Goal: Task Accomplishment & Management: Use online tool/utility

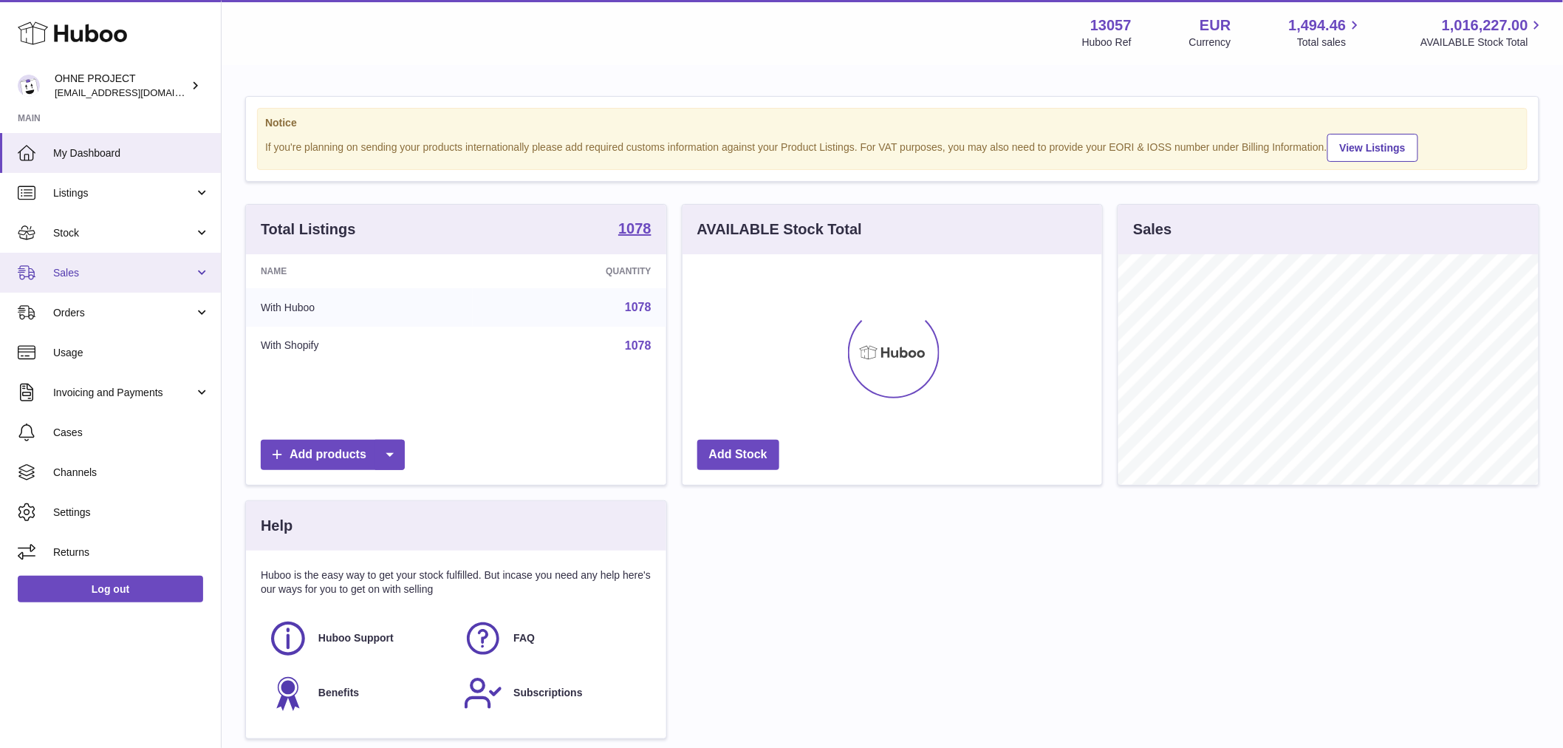
scroll to position [231, 420]
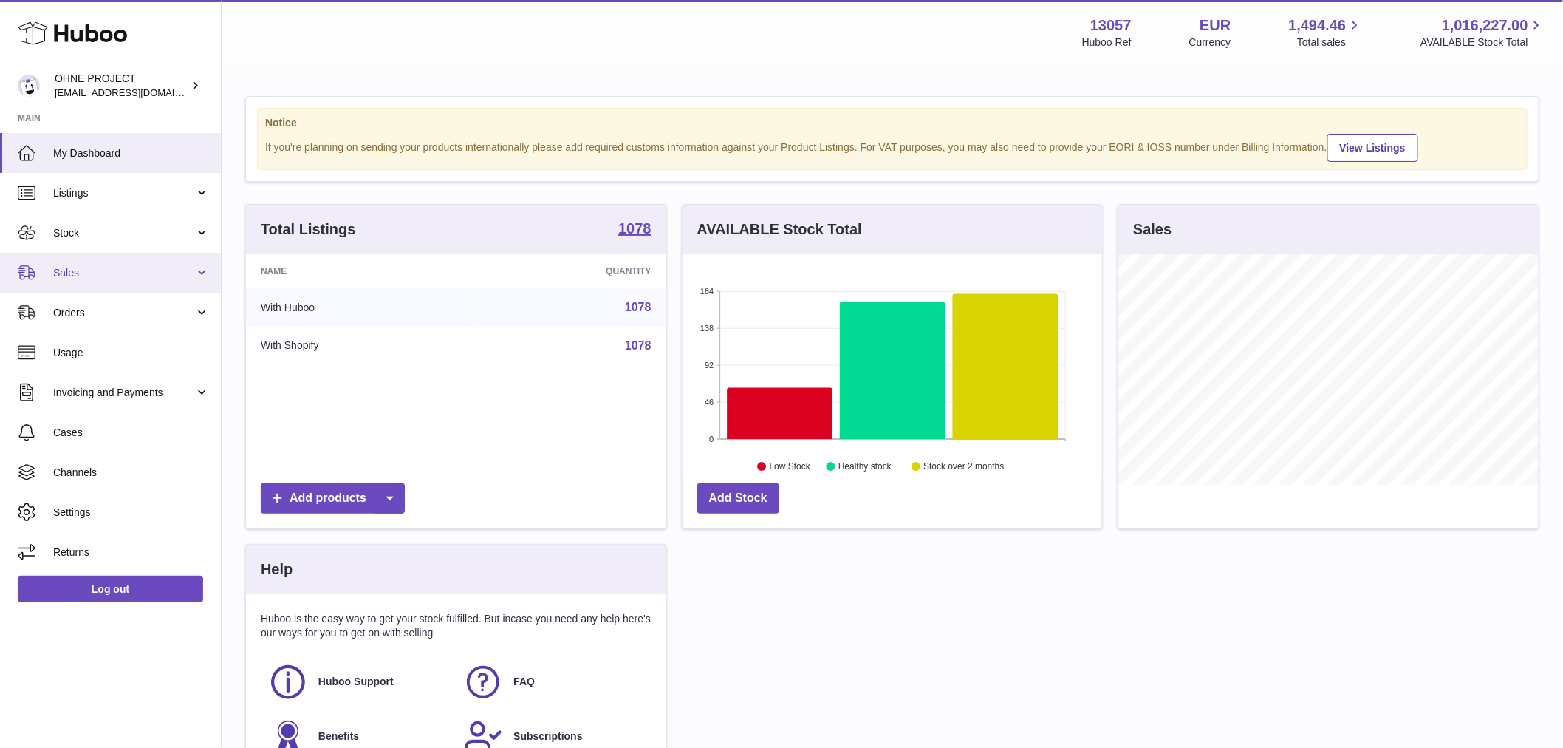
click at [121, 267] on span "Sales" at bounding box center [123, 273] width 141 height 14
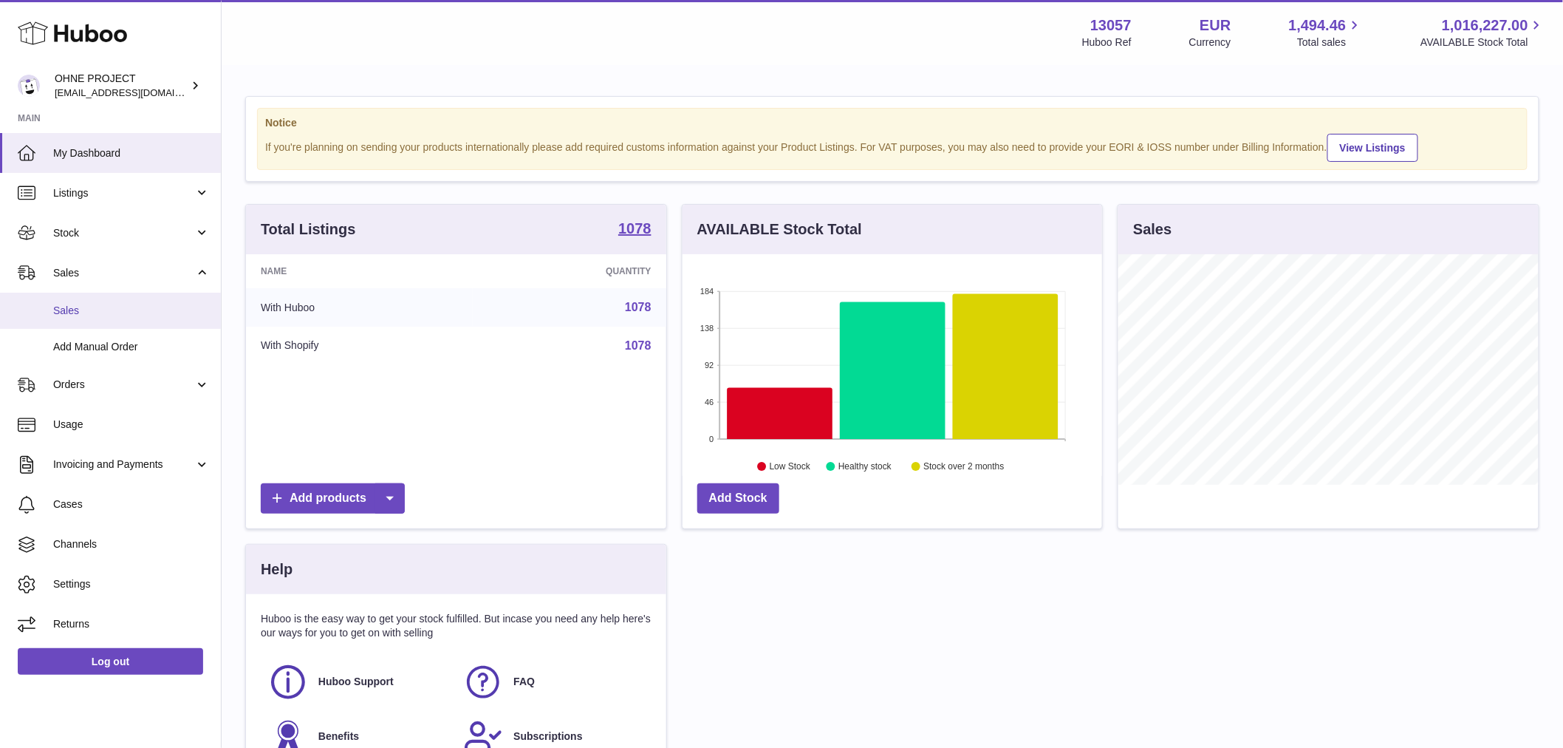
click at [126, 301] on link "Sales" at bounding box center [110, 311] width 221 height 36
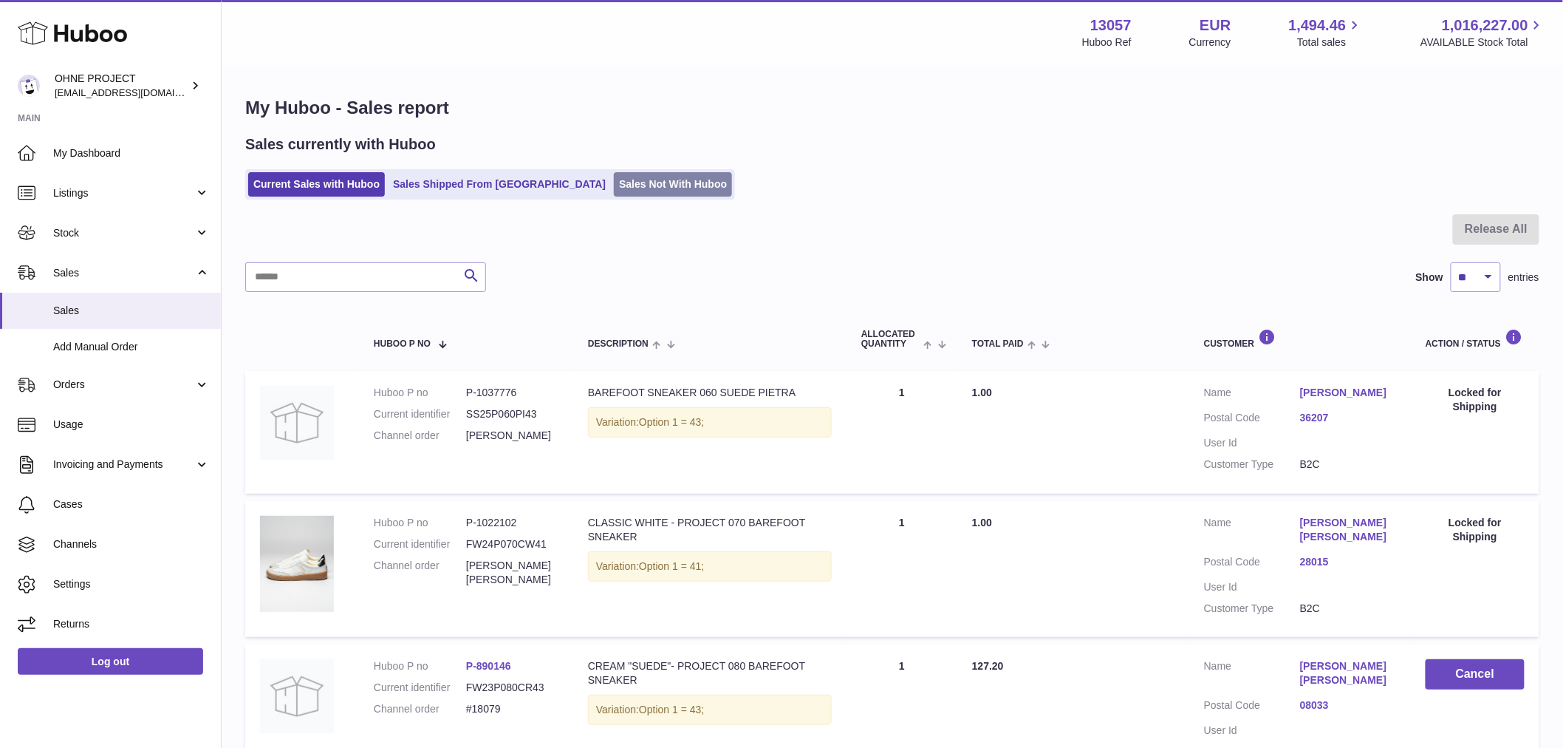
click at [632, 189] on link "Sales Not With Huboo" at bounding box center [673, 184] width 118 height 24
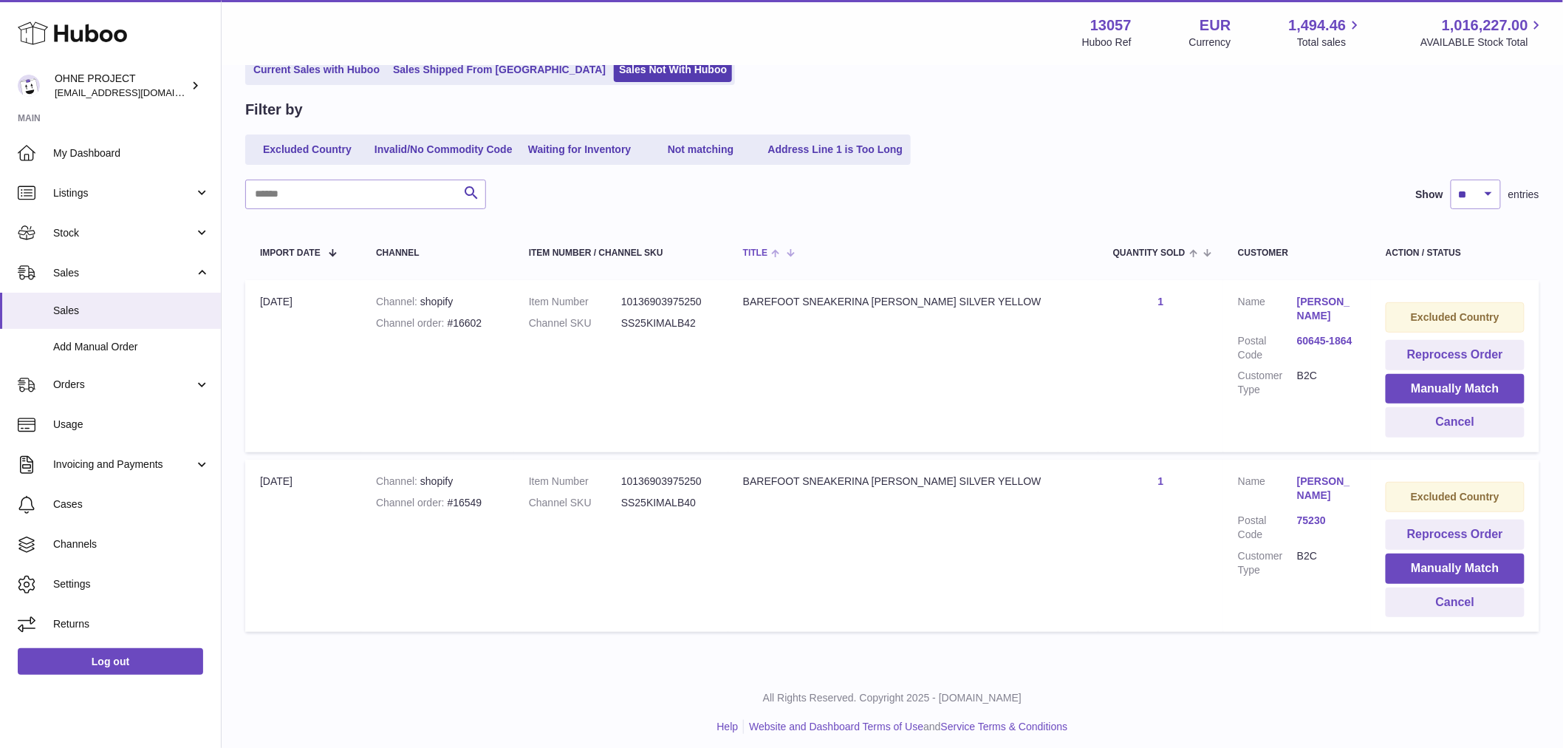
scroll to position [123, 0]
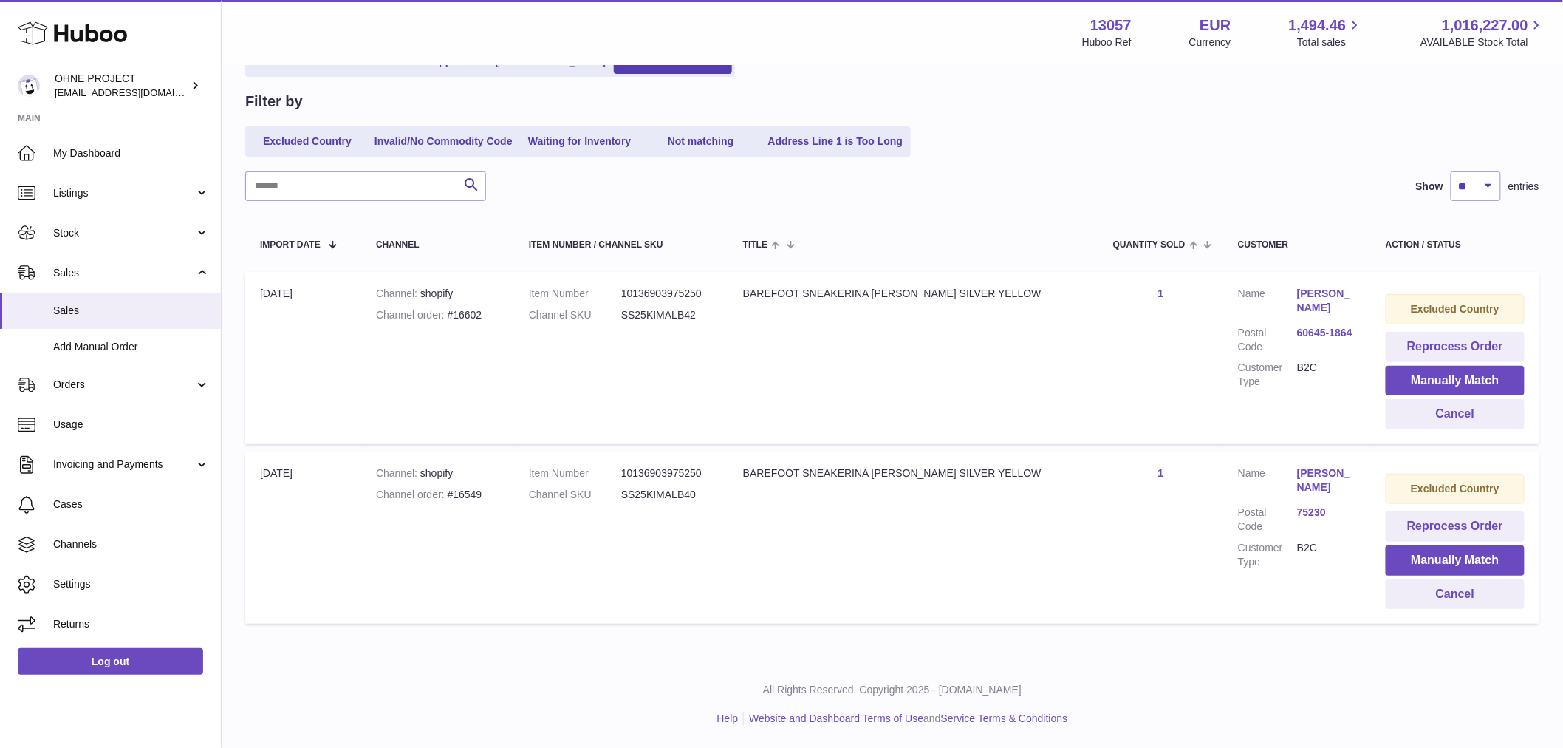
click at [482, 492] on div "Channel order #16549" at bounding box center [437, 495] width 123 height 14
copy div "16549"
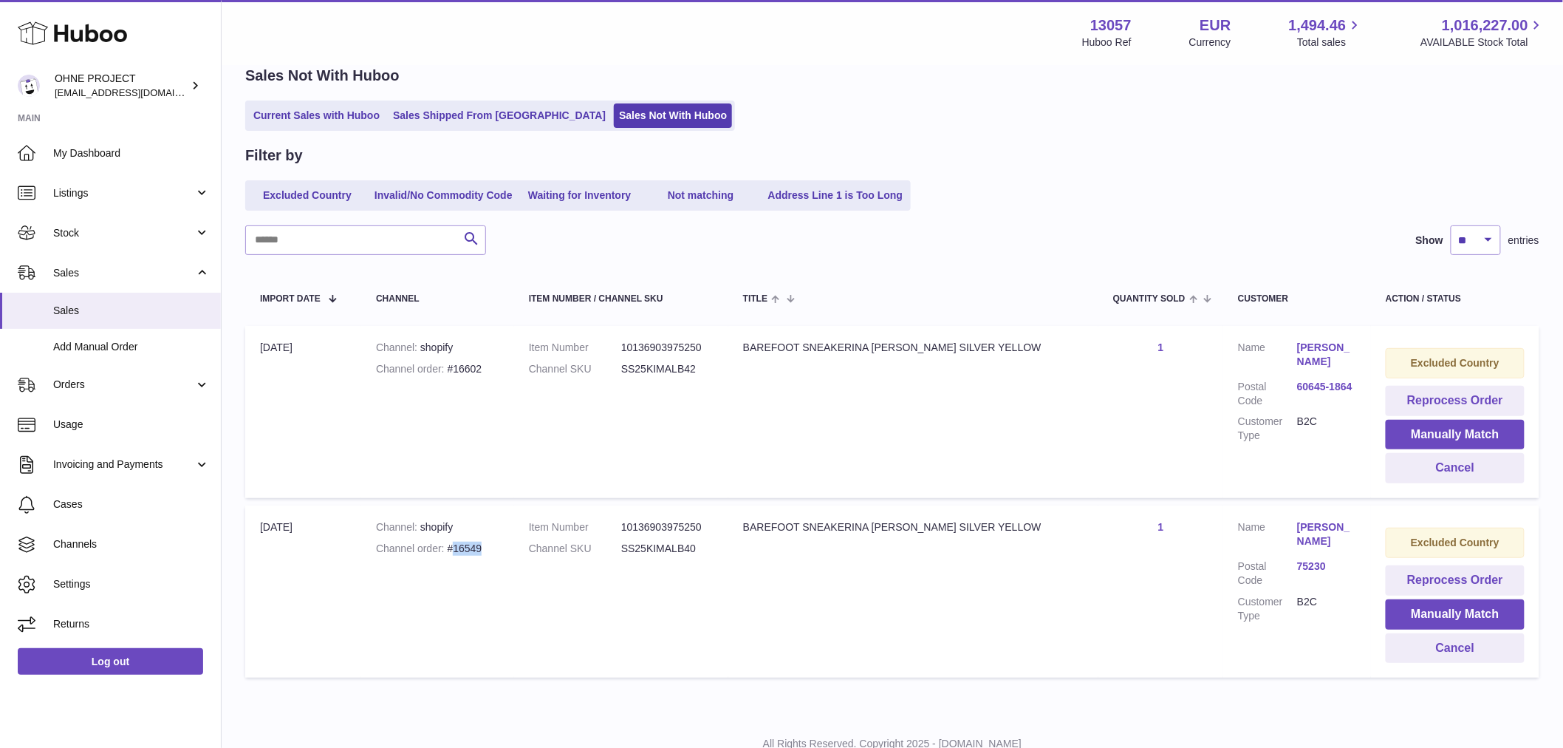
scroll to position [0, 0]
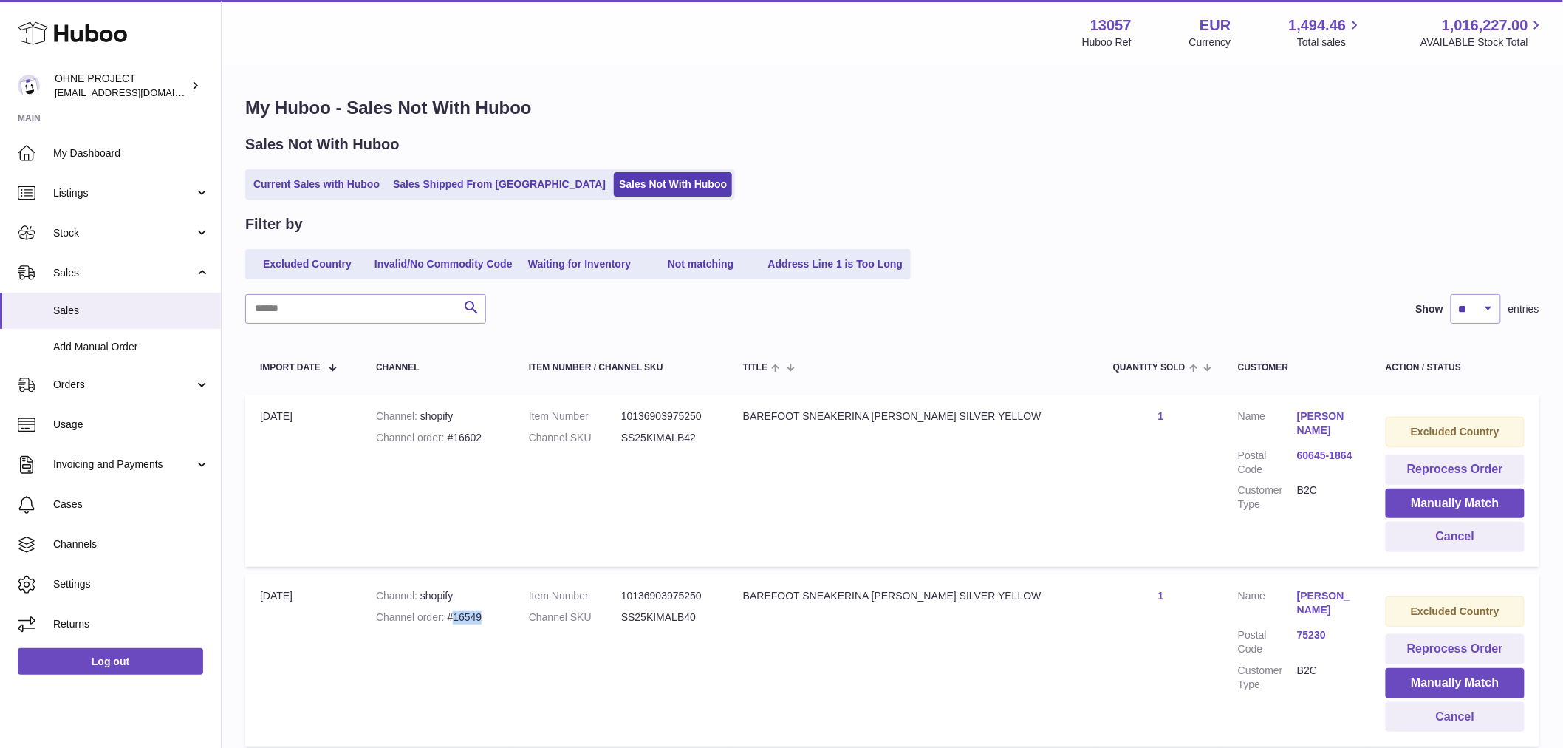
copy div "16549"
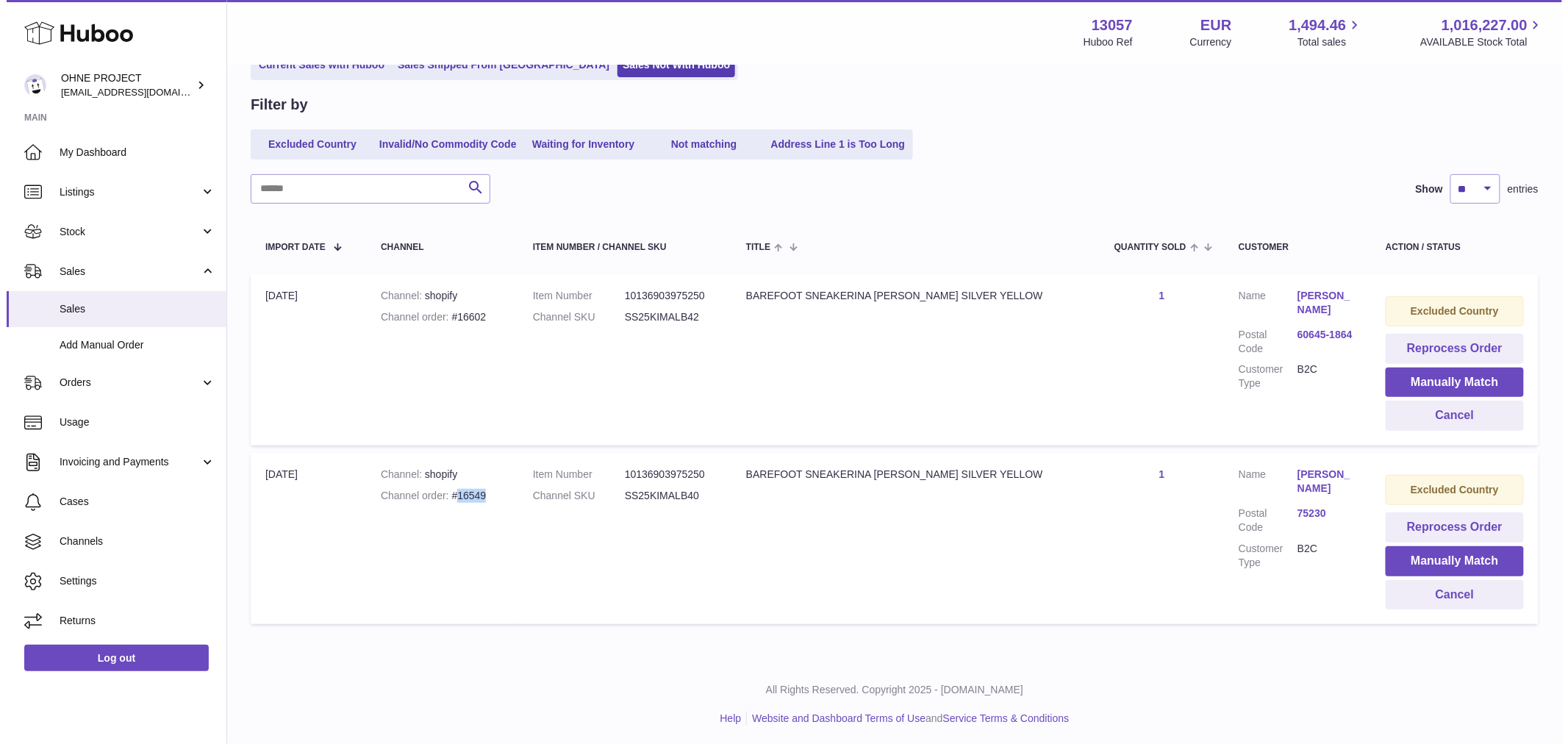
scroll to position [122, 0]
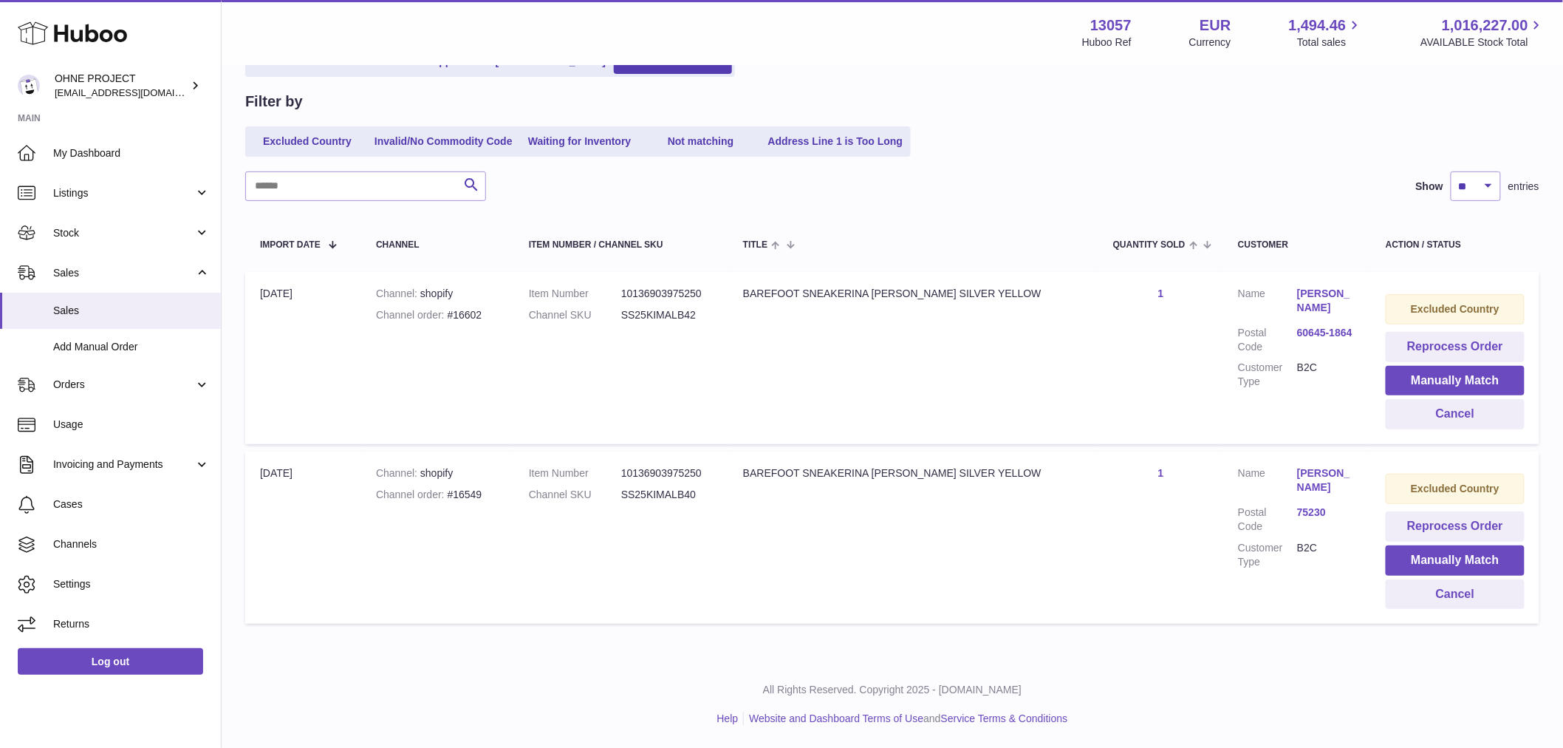
click at [1009, 651] on div "My Huboo - Sales Not With Huboo Sales Not With Huboo Current Sales with Huboo S…" at bounding box center [893, 302] width 1342 height 717
click at [1487, 534] on button "Reprocess Order" at bounding box center [1455, 526] width 139 height 30
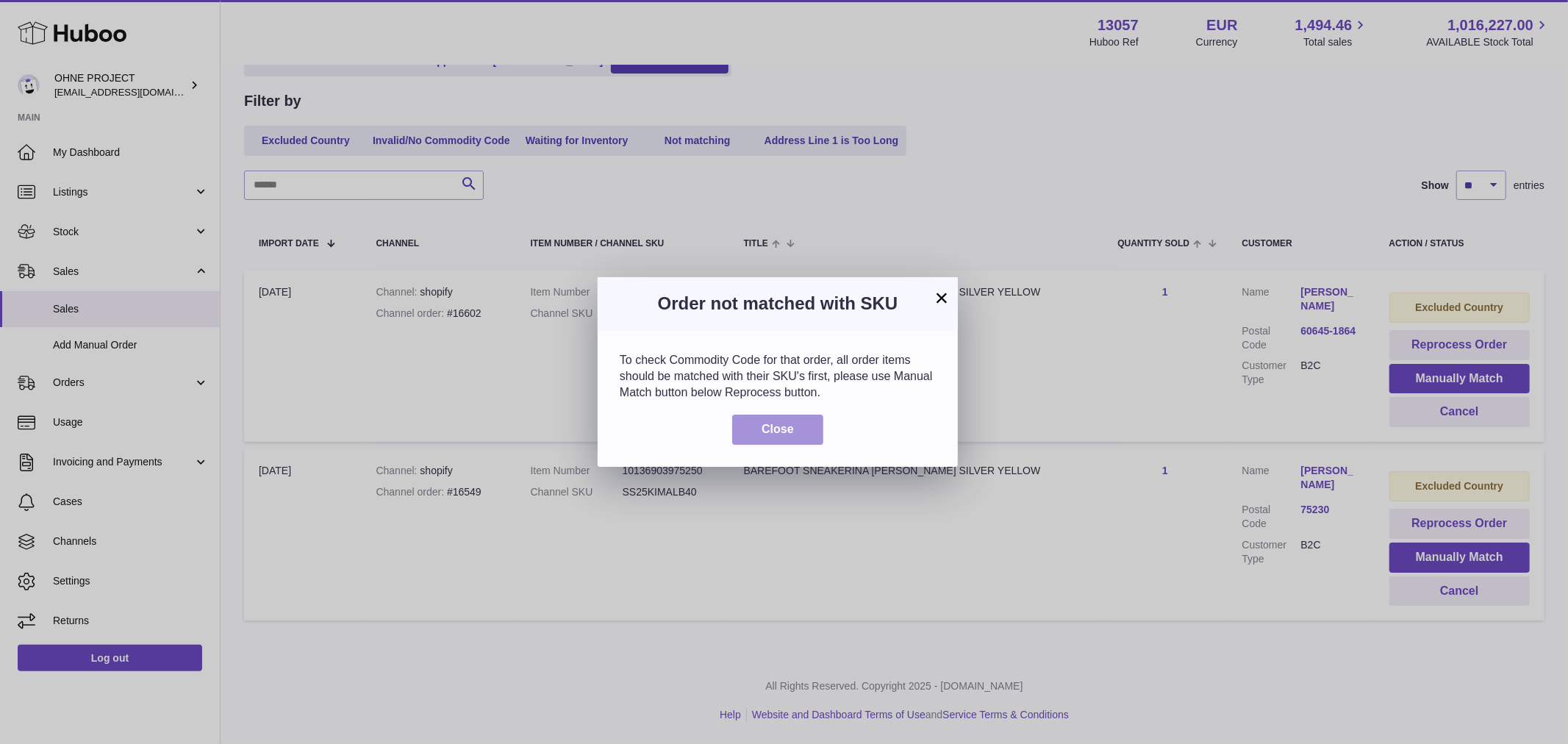
click at [798, 430] on button "Close" at bounding box center [778, 430] width 92 height 30
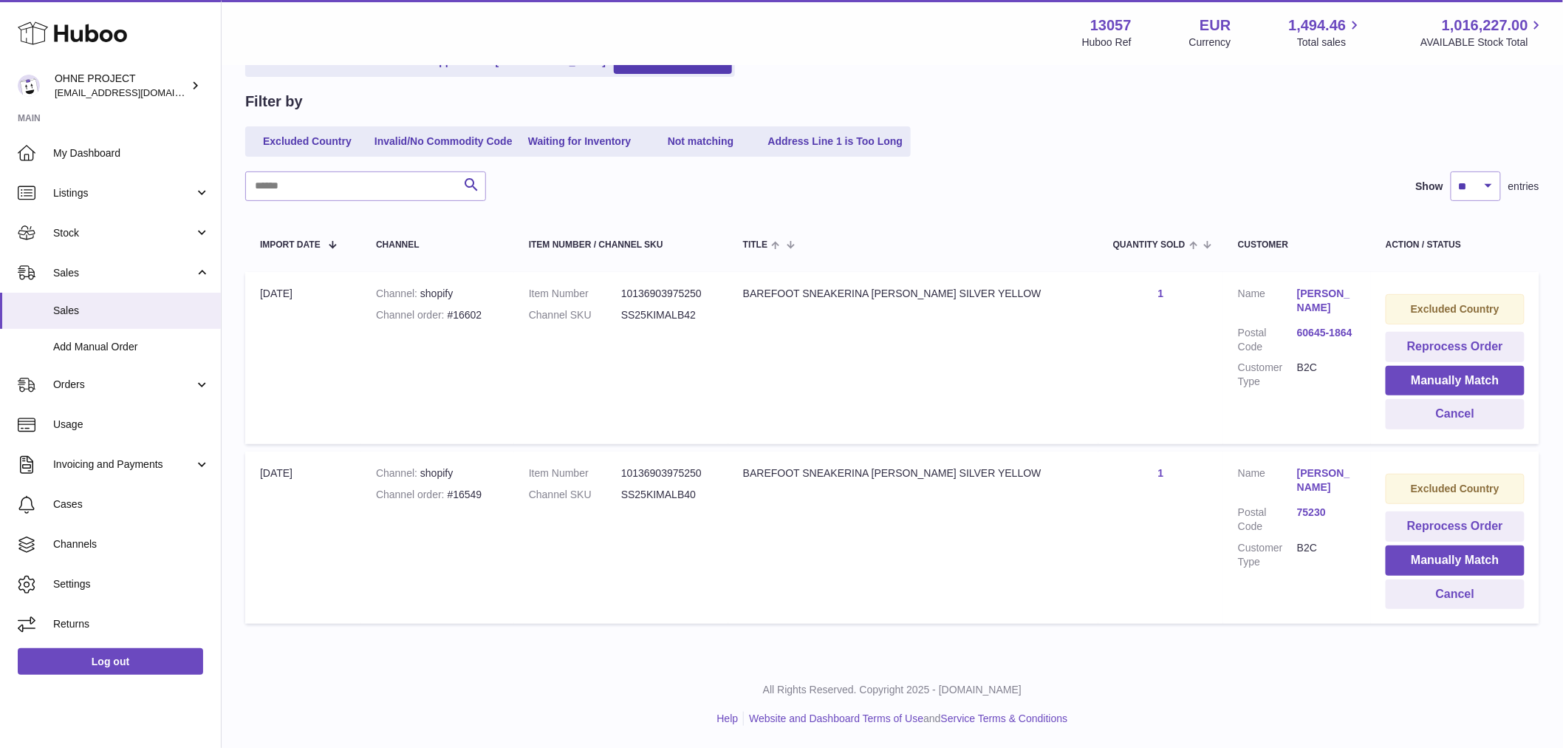
click at [681, 488] on dd "SS25KIMALB40" at bounding box center [667, 495] width 92 height 14
copy dd "SS25KIMALB40"
click at [1430, 562] on button "Manually Match" at bounding box center [1455, 560] width 139 height 30
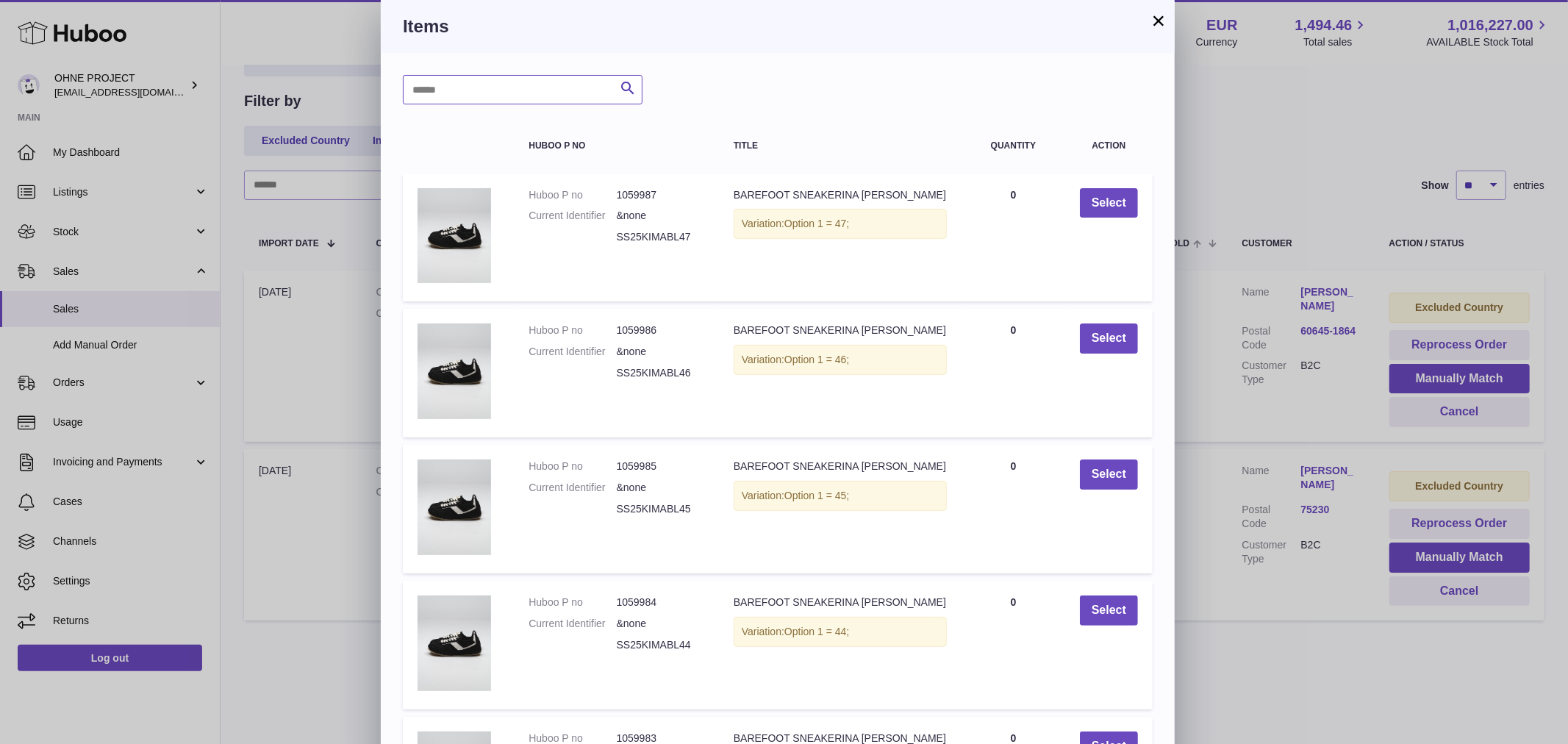
click at [509, 102] on input "text" at bounding box center [522, 90] width 240 height 30
paste input "**********"
type input "**********"
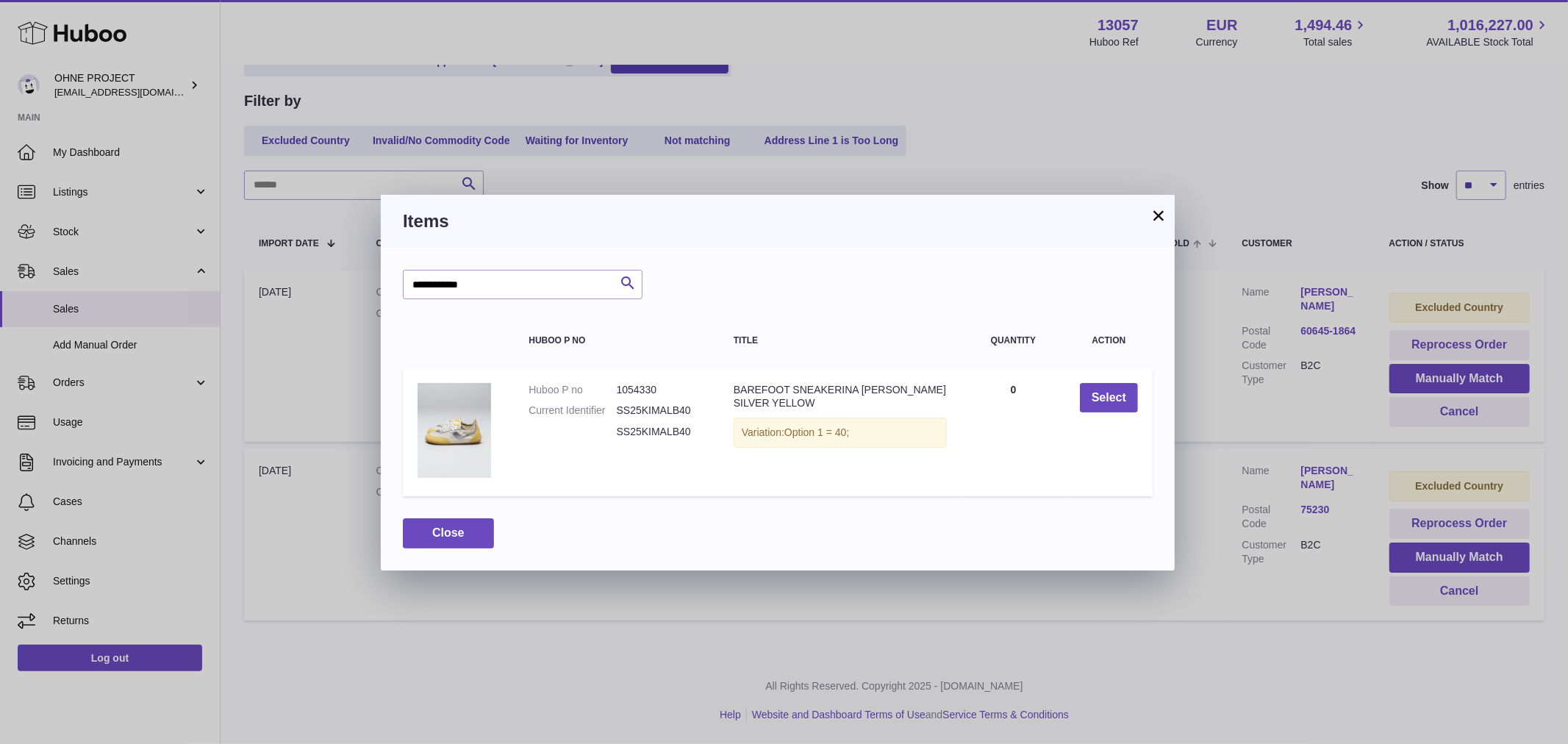
click at [1156, 214] on button "×" at bounding box center [1159, 216] width 18 height 18
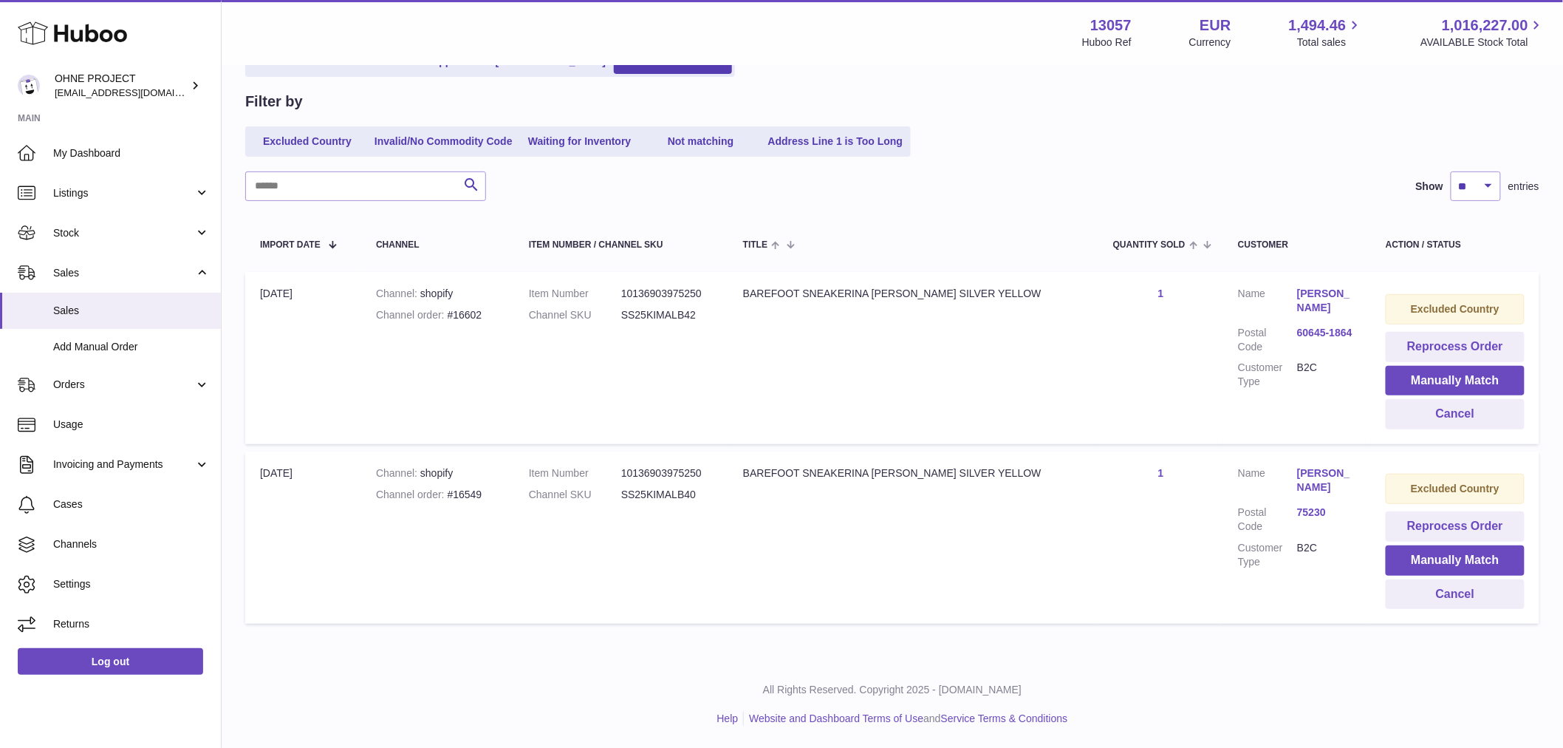
click at [669, 313] on dd "SS25KIMALB42" at bounding box center [667, 315] width 92 height 14
copy dd "SS25KIMALB42"
click at [1437, 375] on button "Manually Match" at bounding box center [1455, 381] width 139 height 30
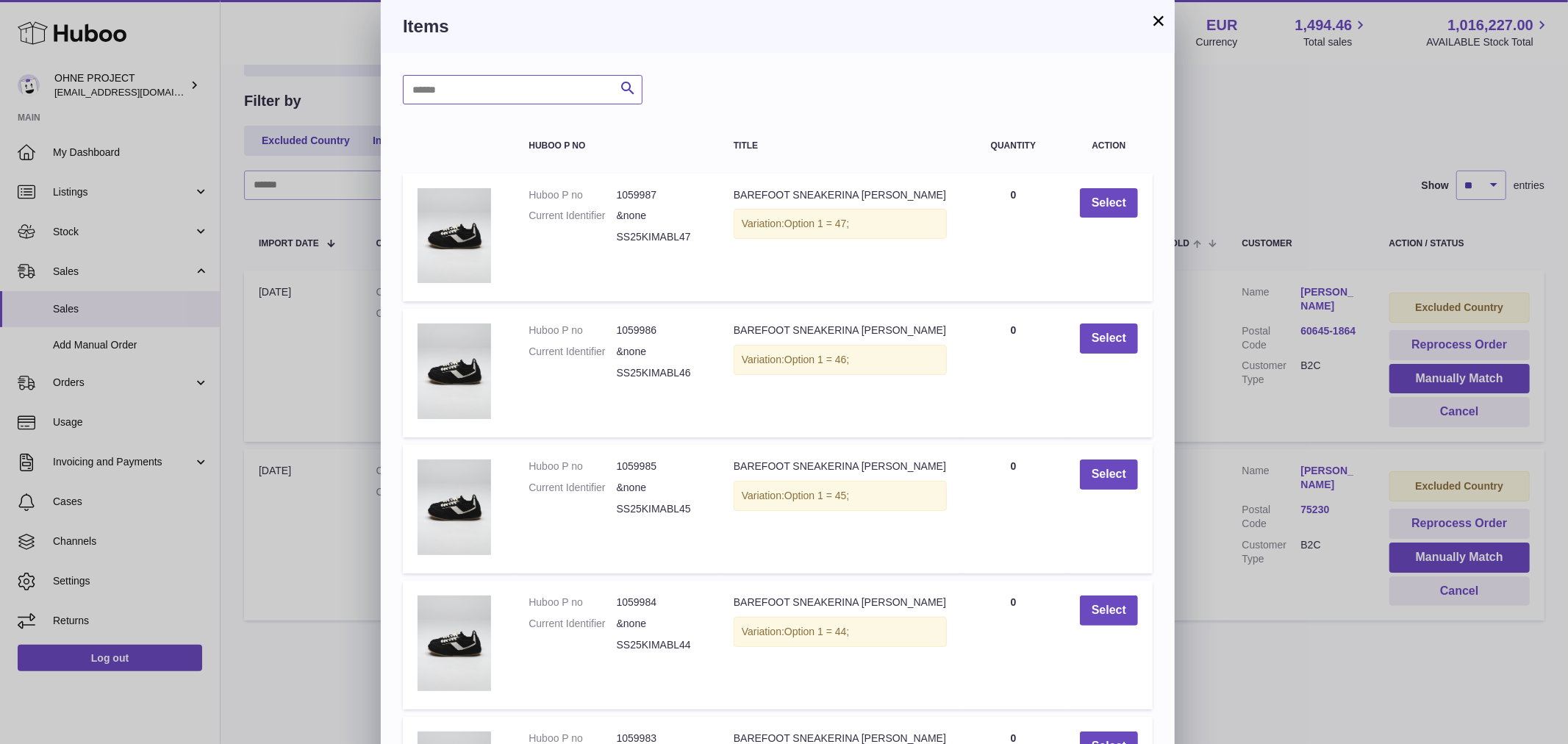
click at [515, 95] on input "text" at bounding box center [522, 90] width 240 height 30
paste input "**********"
type input "**********"
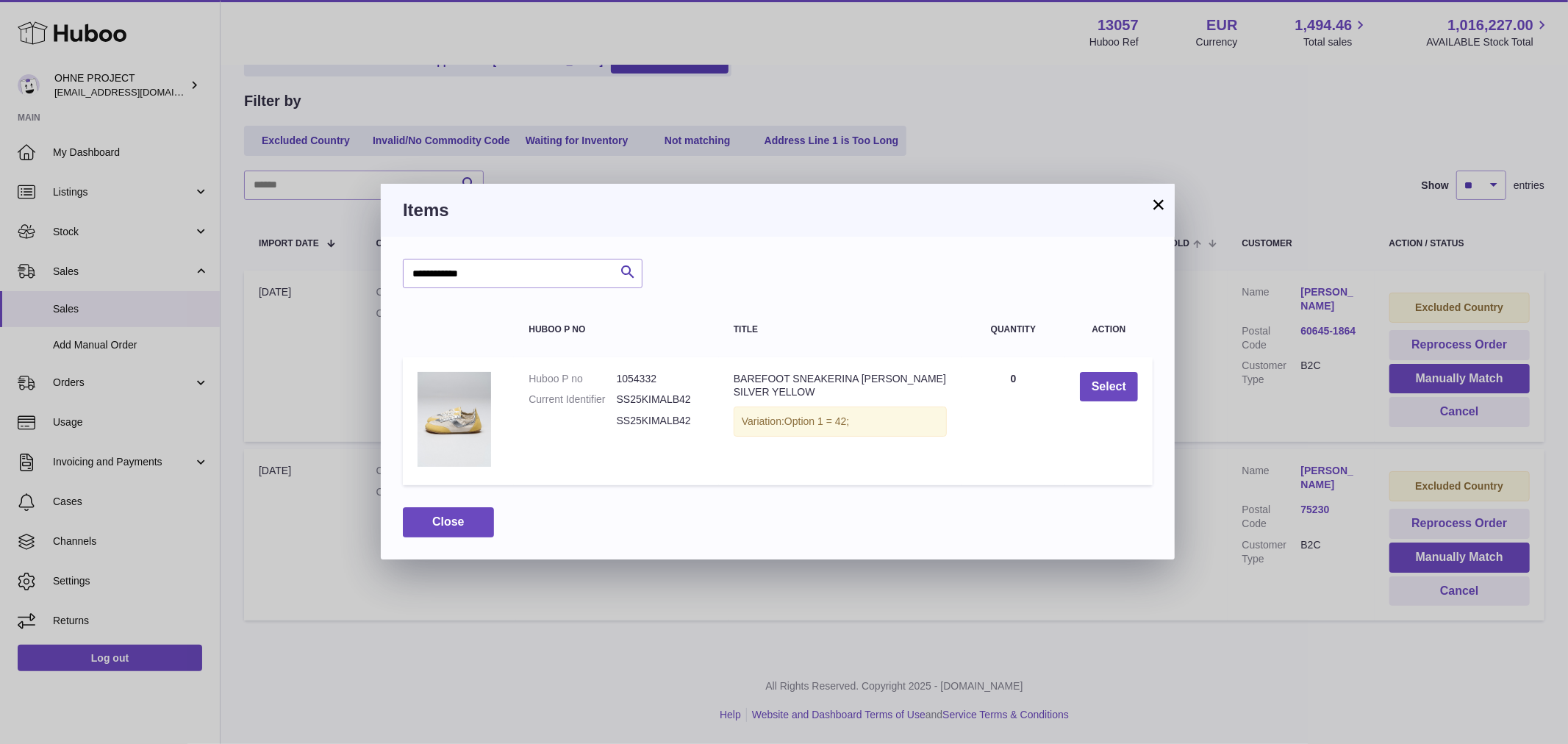
click at [1152, 211] on button "×" at bounding box center [1159, 205] width 18 height 18
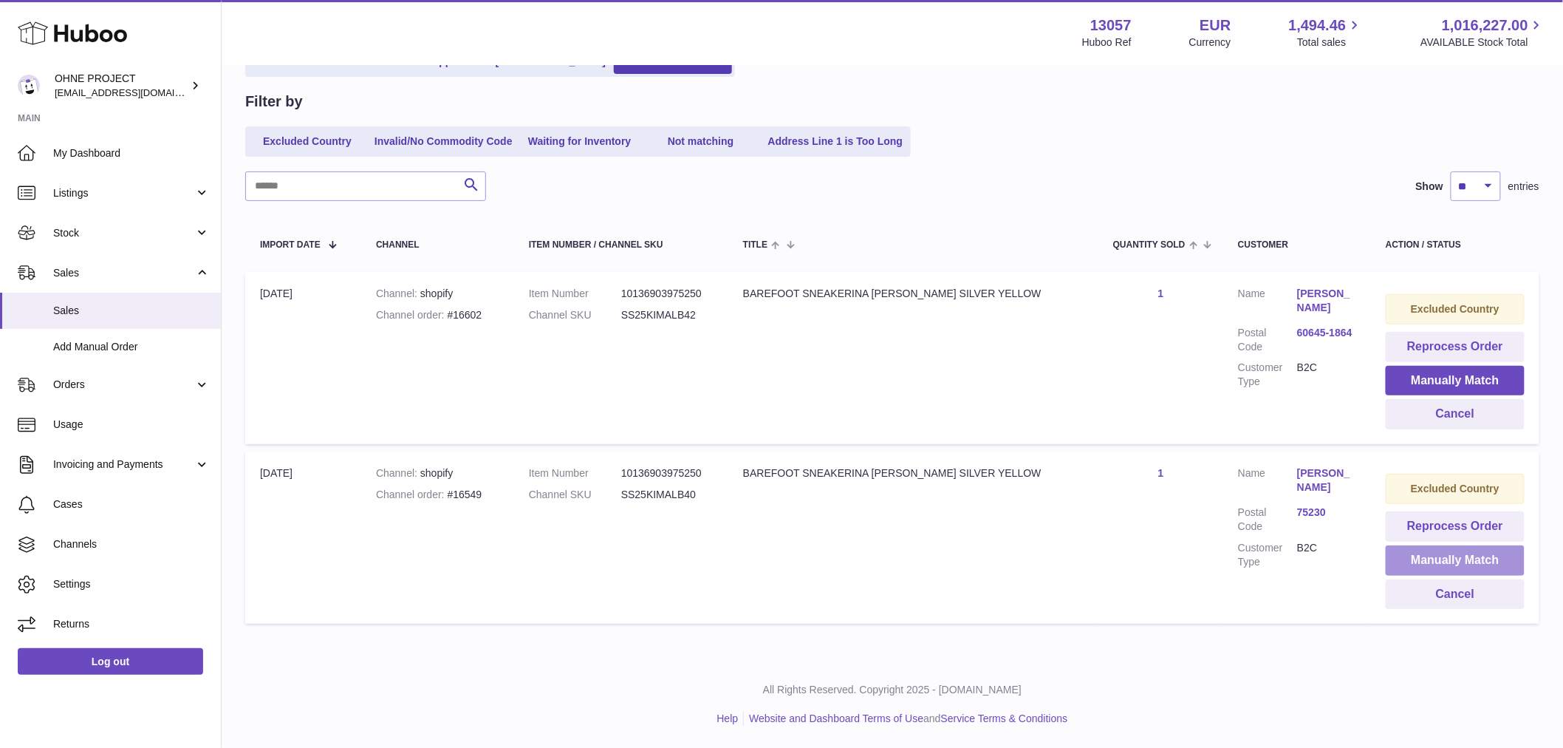
click at [1428, 570] on button "Manually Match" at bounding box center [1455, 560] width 139 height 30
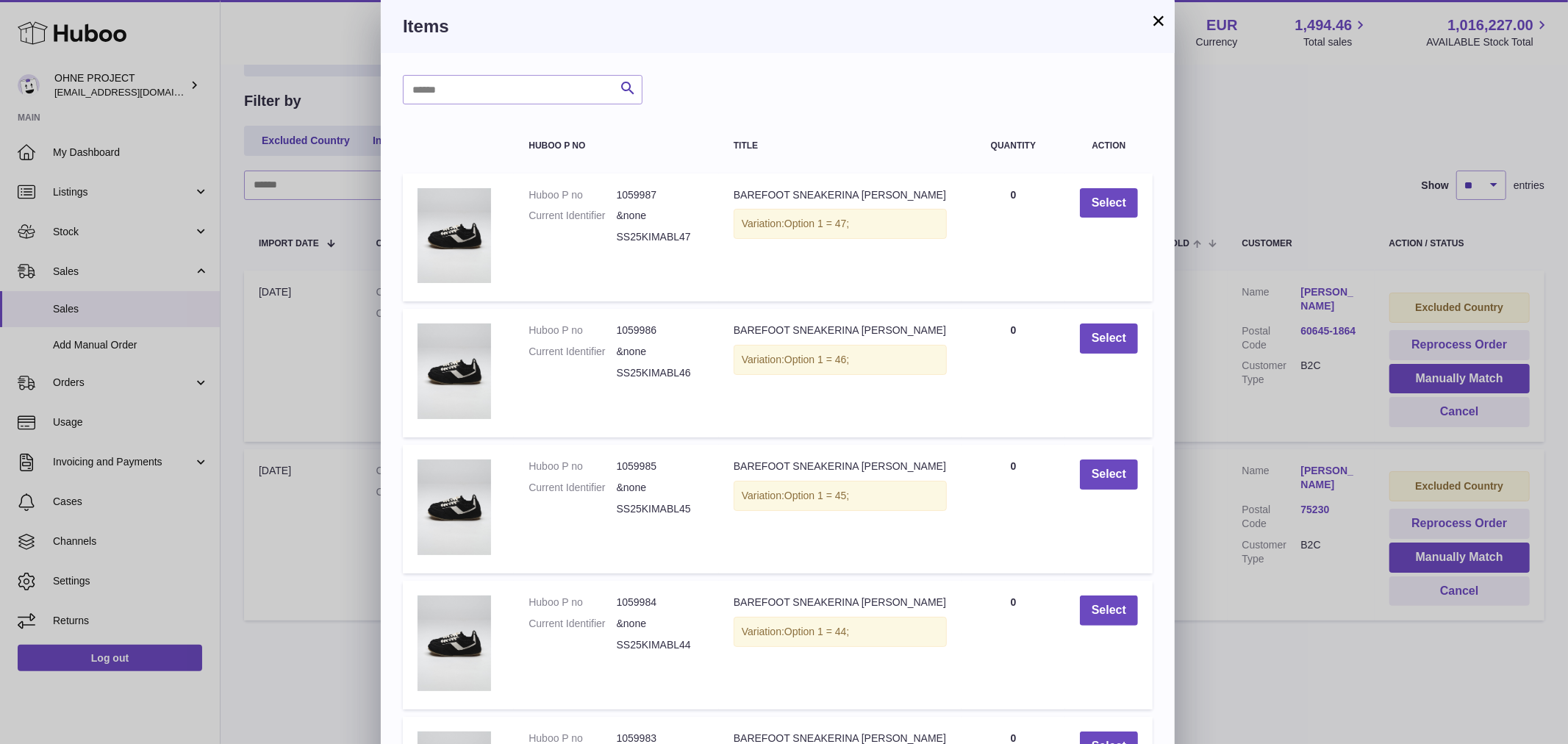
click at [1159, 12] on button "×" at bounding box center [1159, 21] width 18 height 18
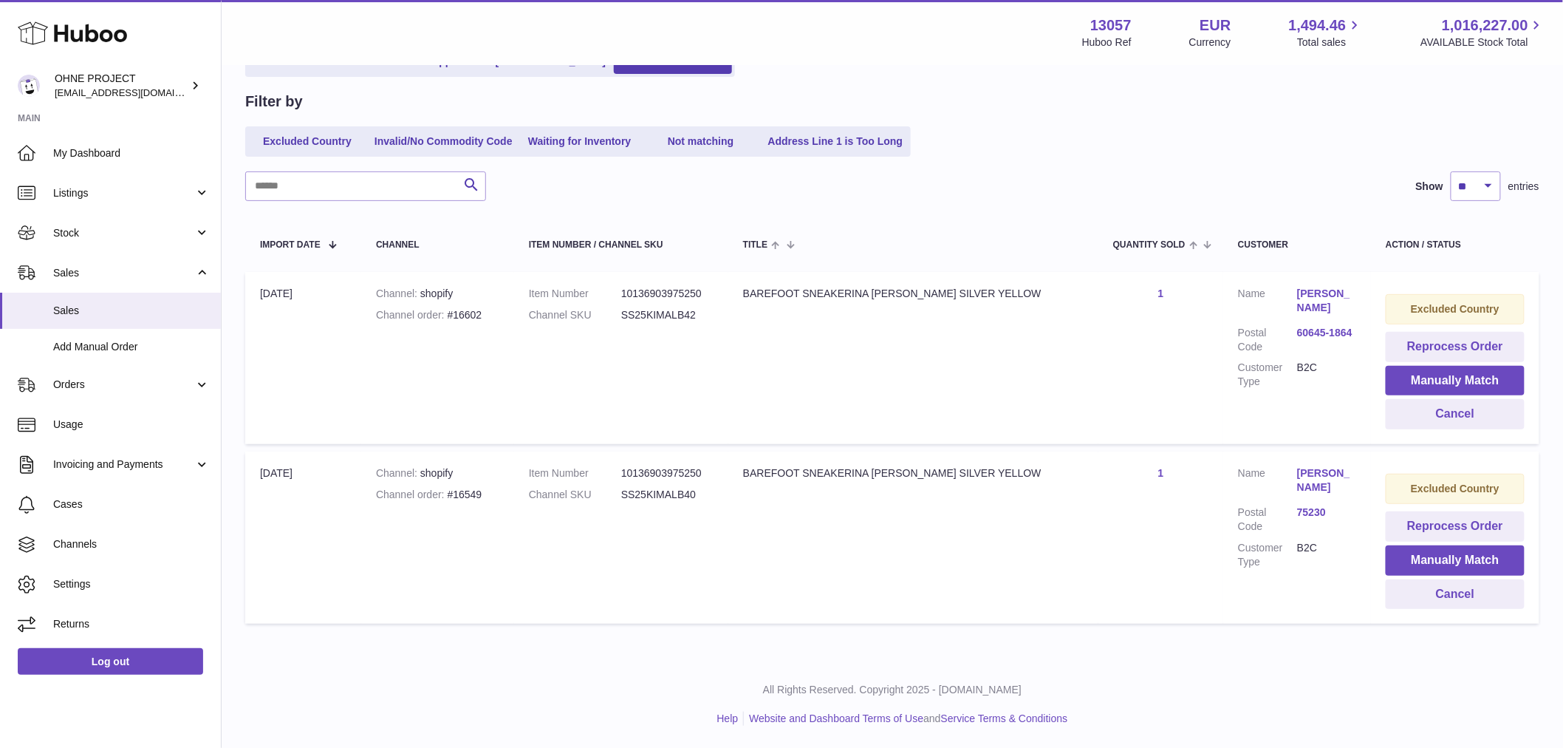
click at [665, 496] on dd "SS25KIMALB40" at bounding box center [667, 495] width 92 height 14
copy dd "SS25KIMALB40"
click at [1441, 558] on button "Manually Match" at bounding box center [1455, 560] width 139 height 30
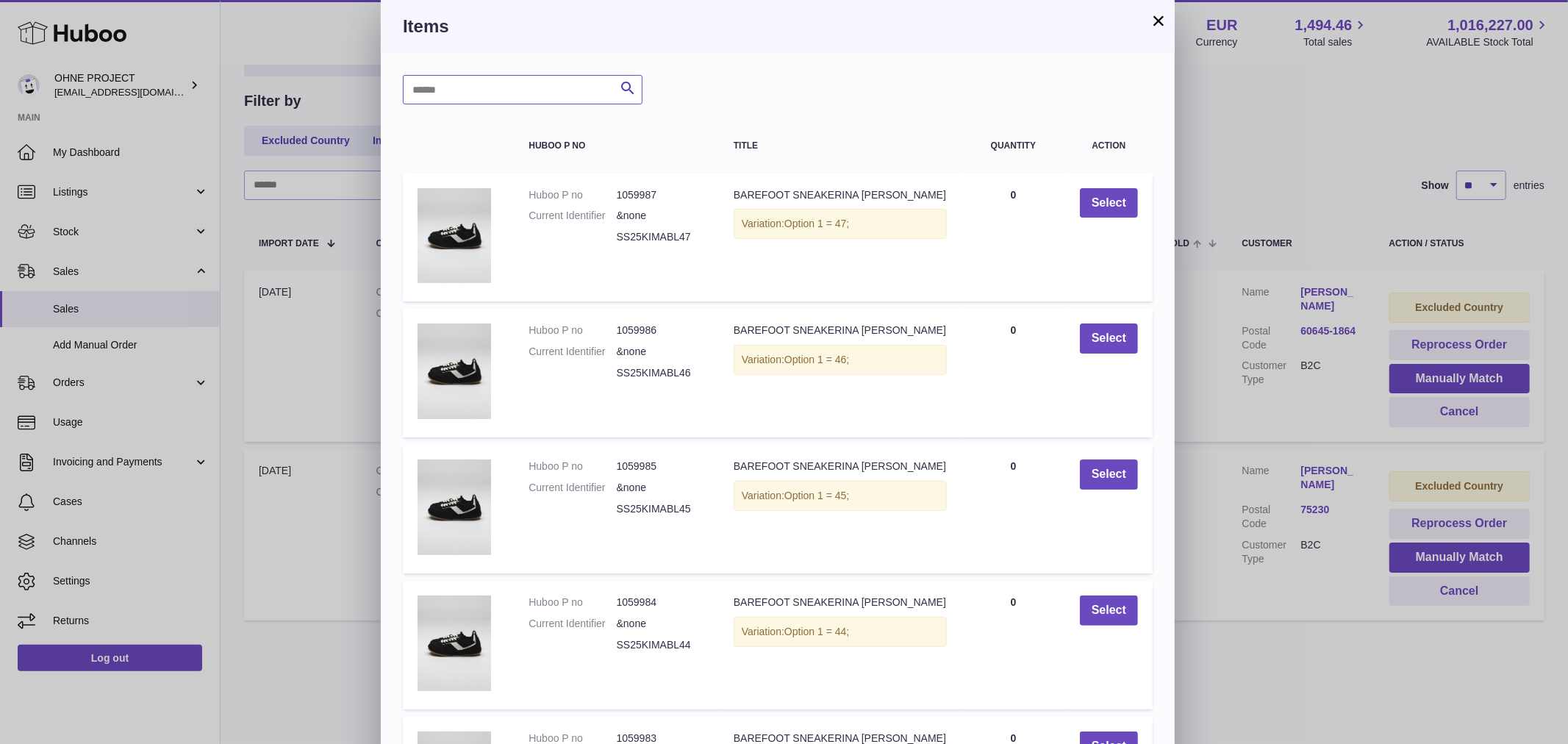
click at [533, 93] on input "text" at bounding box center [522, 90] width 240 height 30
paste input "**********"
type input "**********"
